Goal: Task Accomplishment & Management: Complete application form

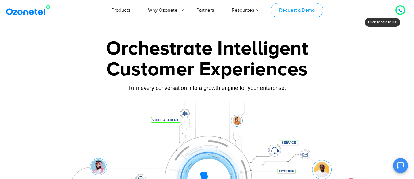
click at [319, 9] on link "Request a Demo" at bounding box center [297, 10] width 52 height 14
